Goal: Information Seeking & Learning: Learn about a topic

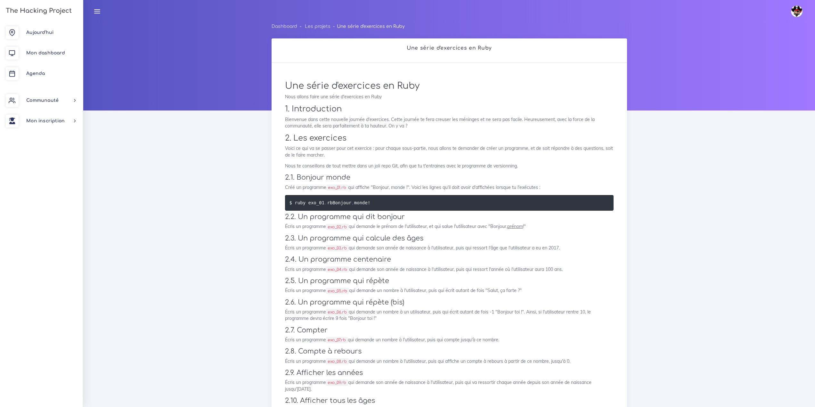
scroll to position [543, 0]
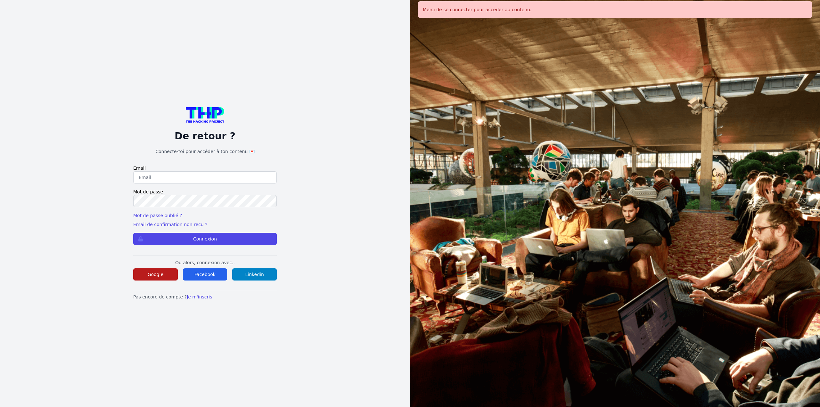
click at [158, 276] on button "Google" at bounding box center [155, 274] width 45 height 12
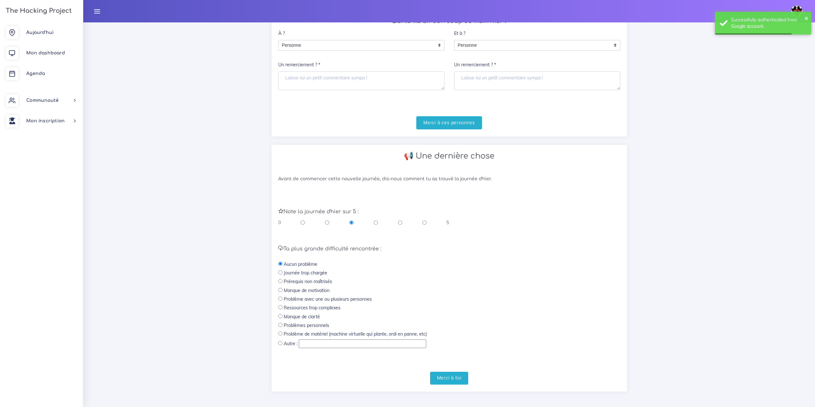
scroll to position [92, 0]
click at [427, 221] on div "0 5" at bounding box center [363, 220] width 171 height 6
click at [426, 220] on input "radio" at bounding box center [424, 220] width 4 height 6
radio input "true"
click at [453, 376] on input "Merci à toi" at bounding box center [449, 375] width 38 height 13
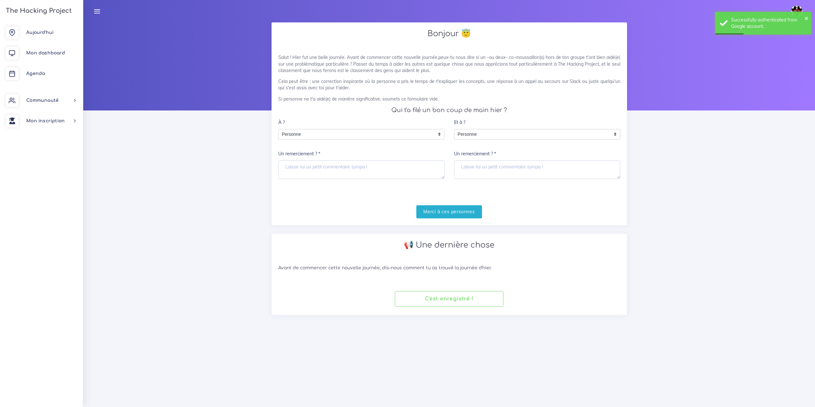
scroll to position [0, 0]
click at [66, 80] on link "Agenda" at bounding box center [41, 73] width 83 height 20
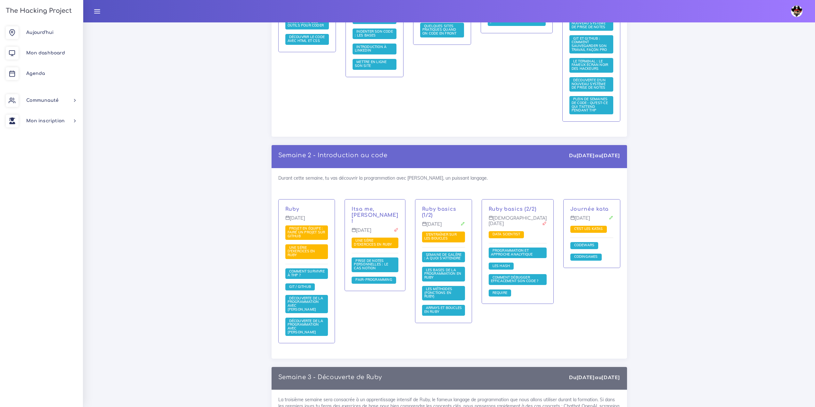
scroll to position [320, 0]
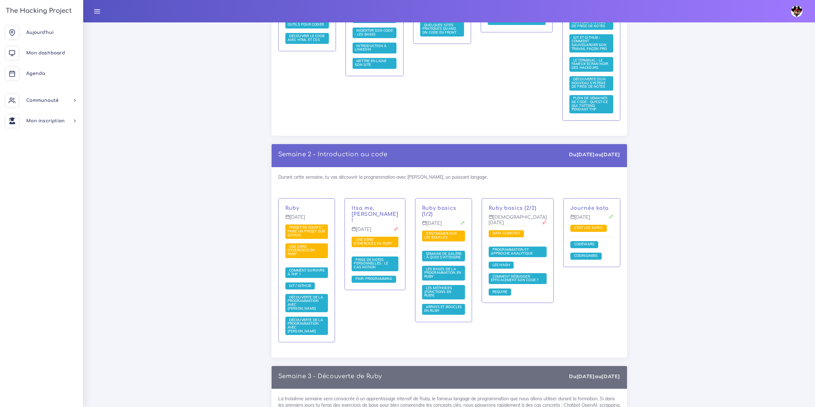
click at [455, 204] on div "Ruby basics (1/2) [DATE] S'entraîner sur les boucles Semaine de galère : à quoi…" at bounding box center [443, 260] width 56 height 123
click at [455, 207] on link "Ruby basics (1/2)" at bounding box center [439, 211] width 34 height 12
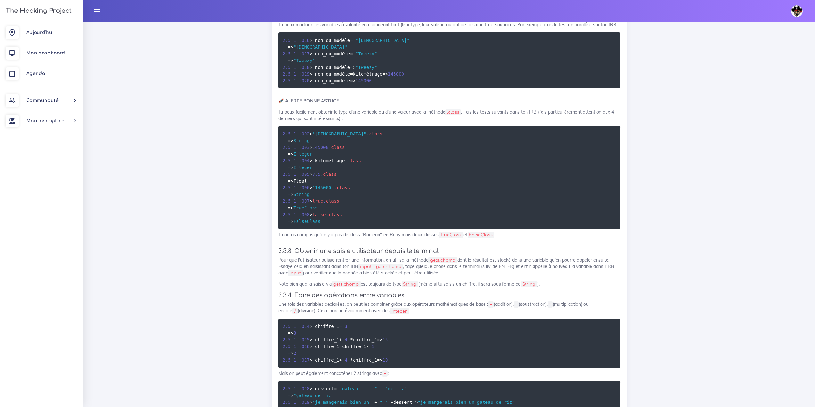
scroll to position [3171, 0]
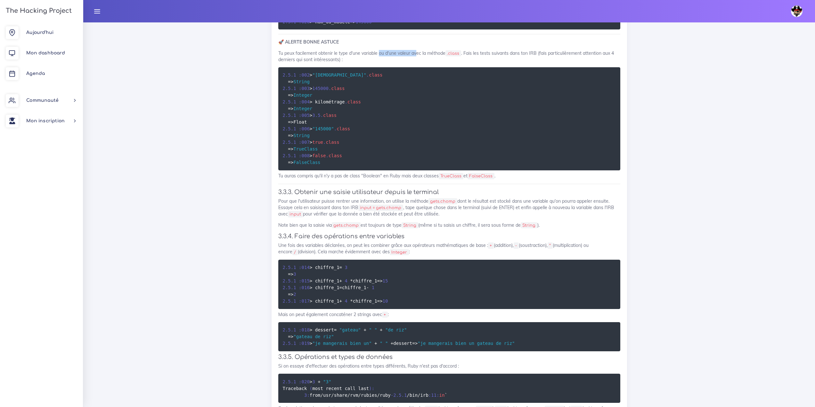
drag, startPoint x: 384, startPoint y: 192, endPoint x: 418, endPoint y: 190, distance: 33.4
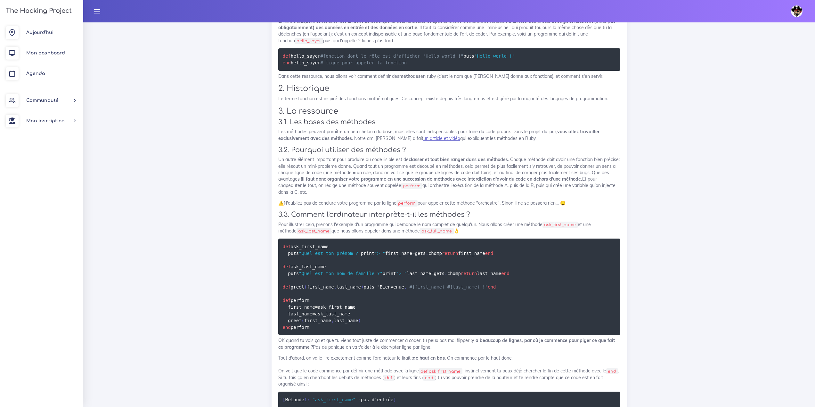
scroll to position [4100, 0]
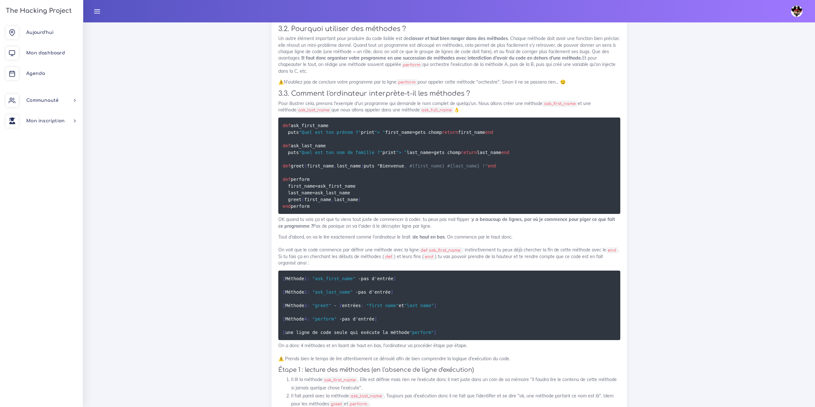
click at [441, 20] on link "un article et vidéo" at bounding box center [441, 17] width 37 height 6
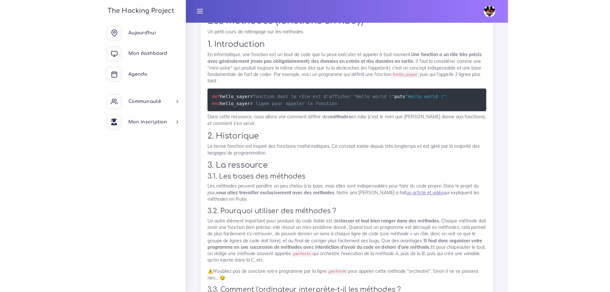
scroll to position [4248, 0]
